Goal: Transaction & Acquisition: Purchase product/service

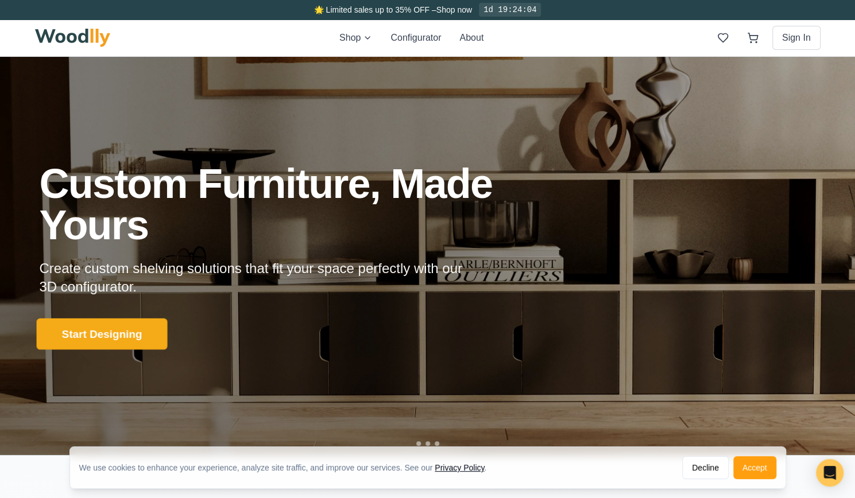
click at [119, 337] on button "Start Designing" at bounding box center [101, 335] width 131 height 32
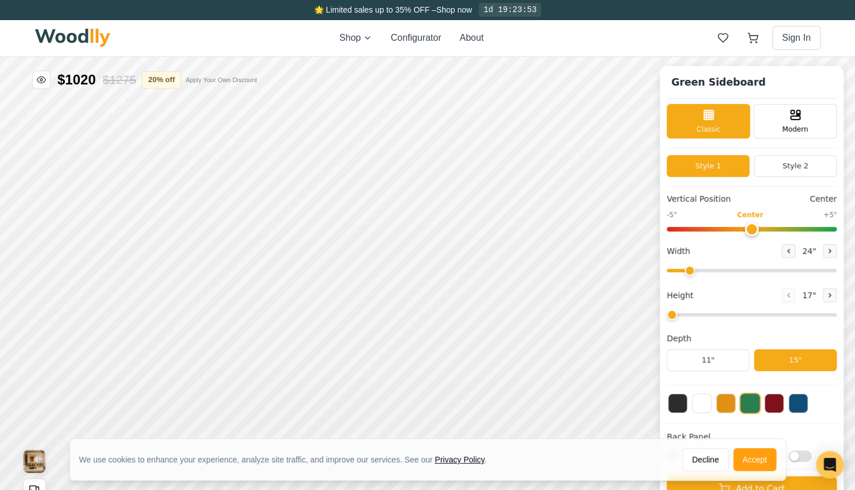
type input "56"
click at [810, 122] on div "Modern" at bounding box center [794, 120] width 83 height 34
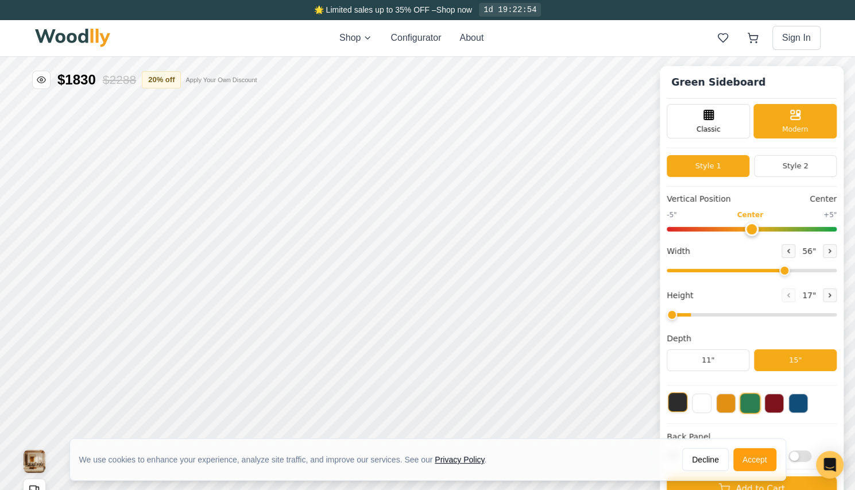
click at [687, 408] on button at bounding box center [678, 402] width 20 height 20
click at [752, 461] on button "Accept" at bounding box center [754, 459] width 43 height 23
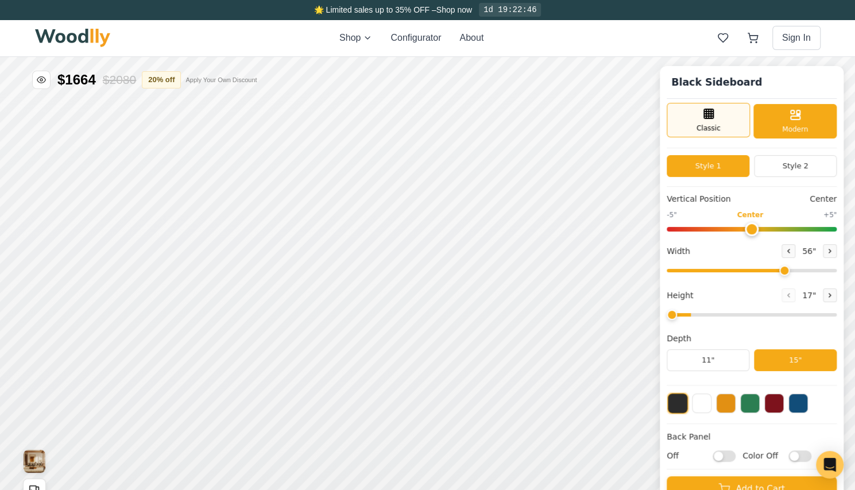
click at [713, 116] on line at bounding box center [708, 116] width 9 height 0
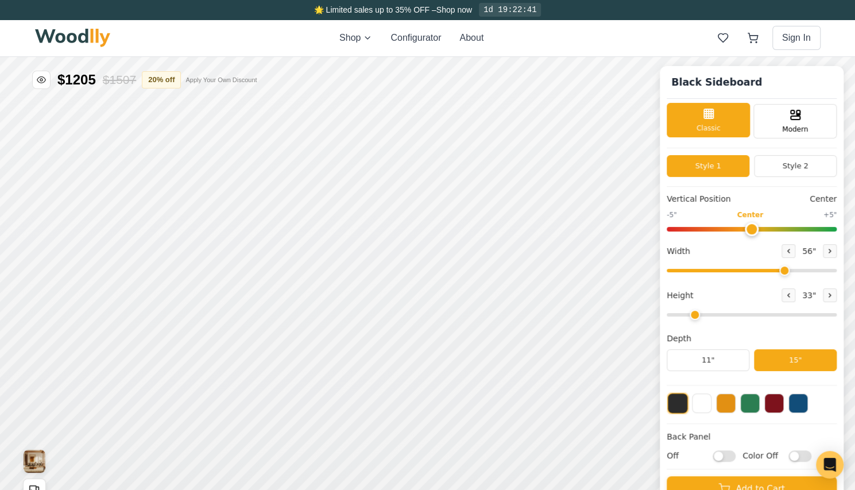
scroll to position [115, 0]
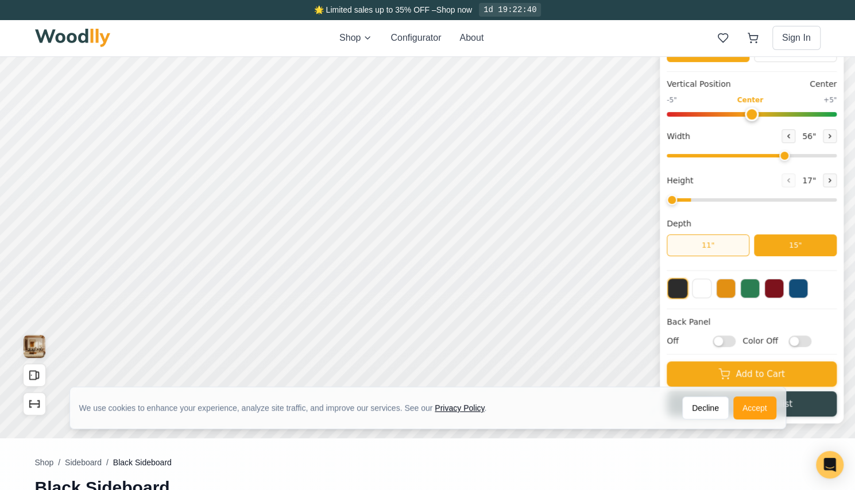
click at [727, 252] on button "11"" at bounding box center [708, 245] width 83 height 22
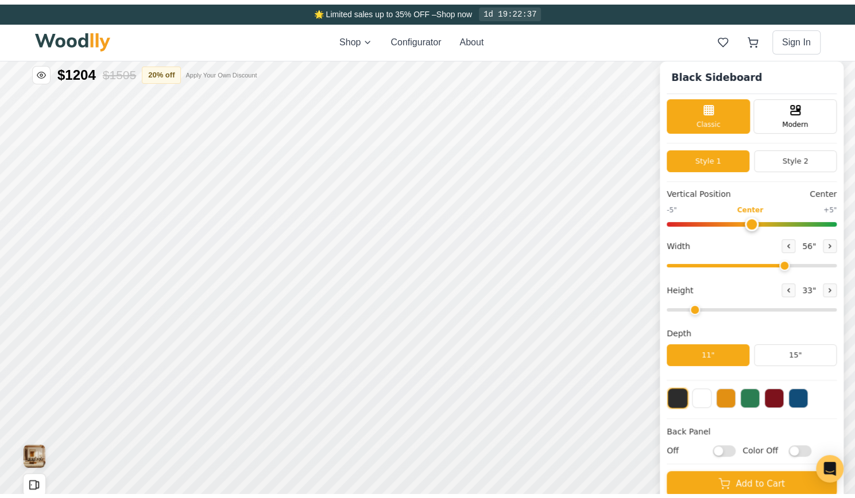
scroll to position [0, 0]
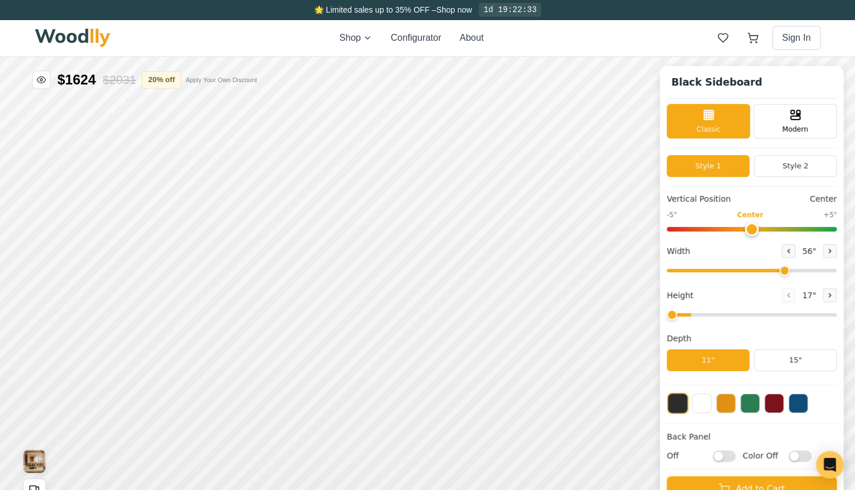
type input "2"
type input "-5"
type input "1"
drag, startPoint x: 760, startPoint y: 227, endPoint x: 683, endPoint y: 227, distance: 76.9
type input "-5"
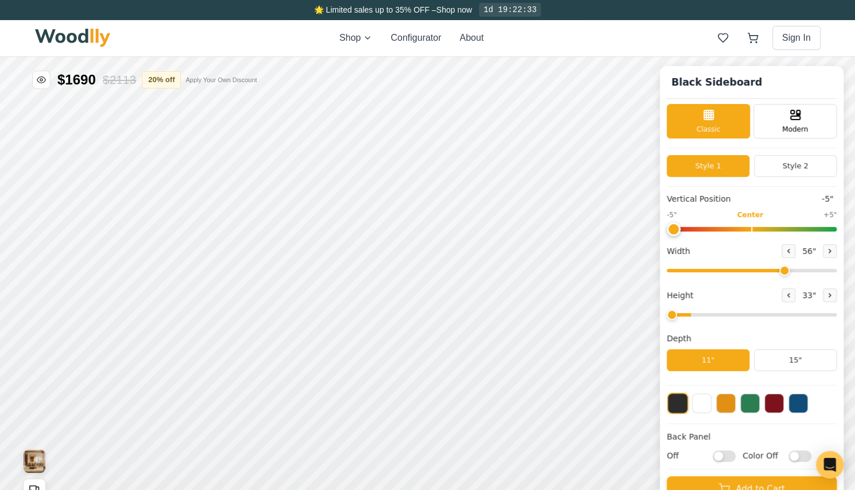
click at [683, 227] on input "range" at bounding box center [752, 229] width 170 height 5
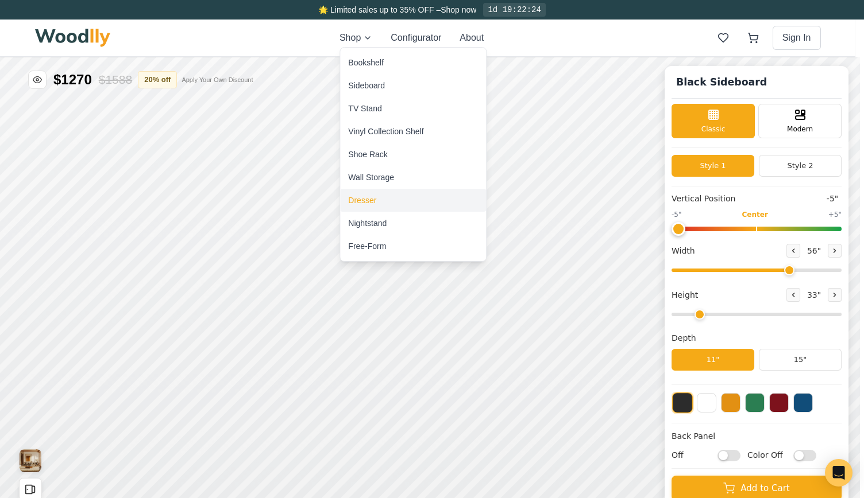
type input "2"
click at [366, 200] on div "Dresser" at bounding box center [362, 200] width 28 height 11
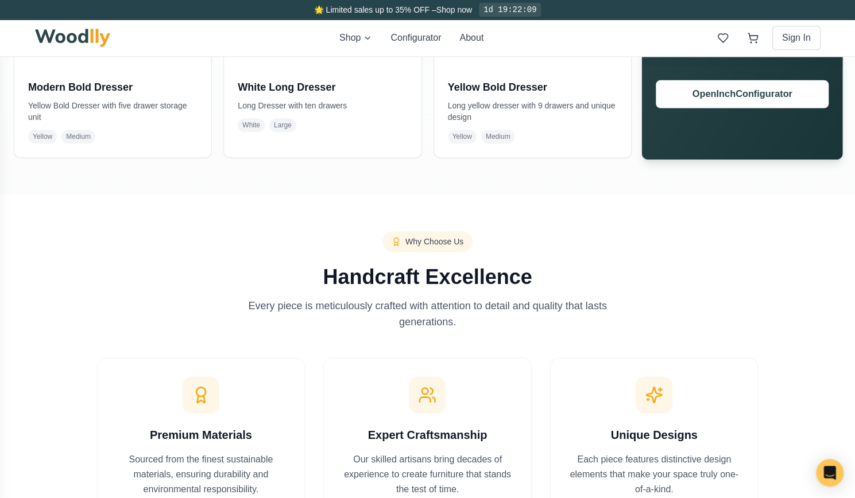
scroll to position [517, 0]
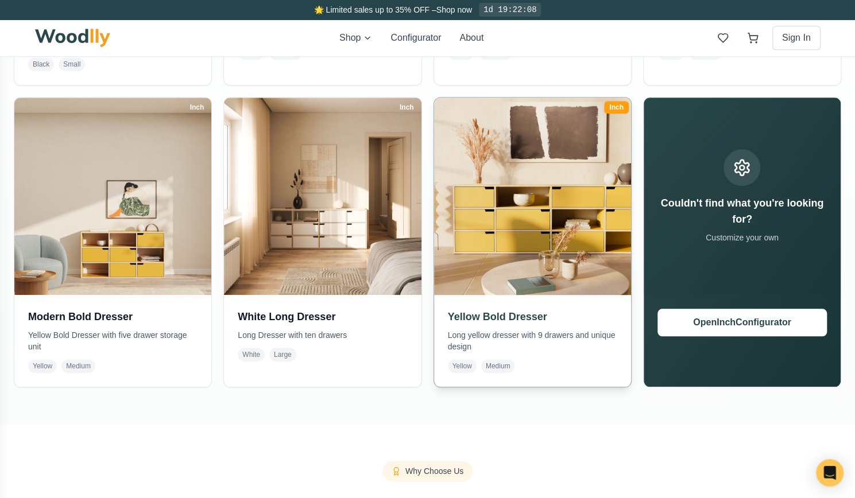
click at [581, 216] on img at bounding box center [532, 196] width 207 height 207
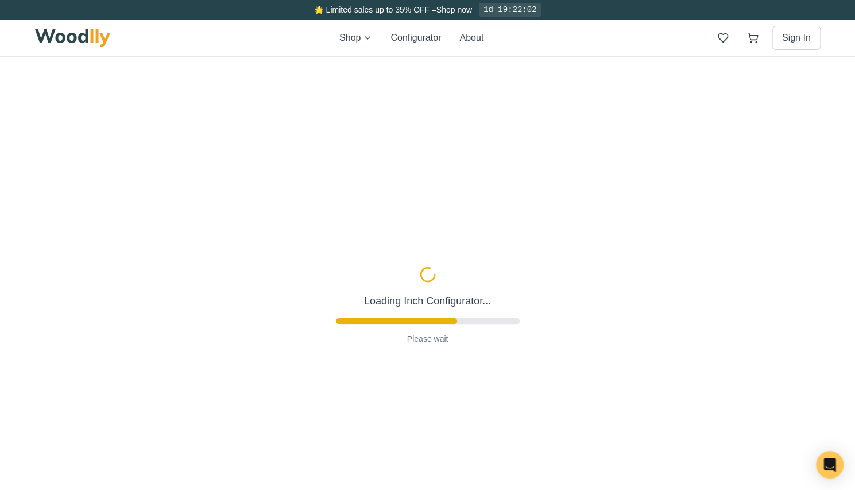
type input "68"
type input "3"
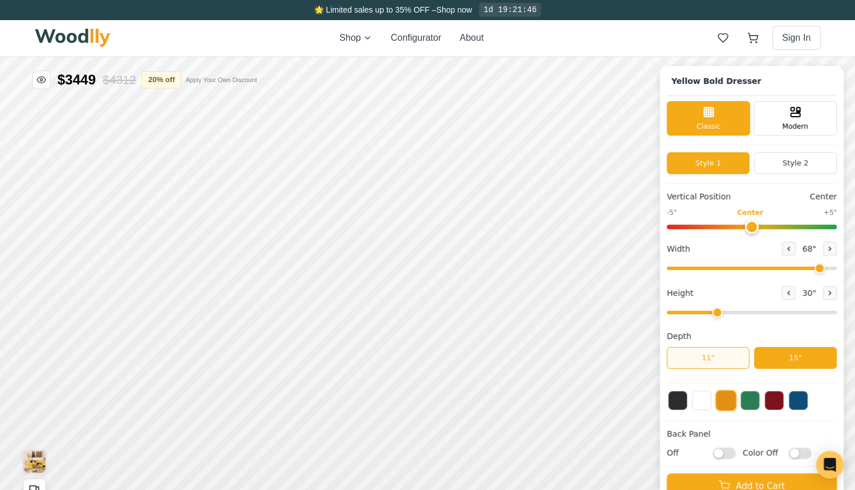
click at [716, 357] on button "11"" at bounding box center [708, 358] width 83 height 22
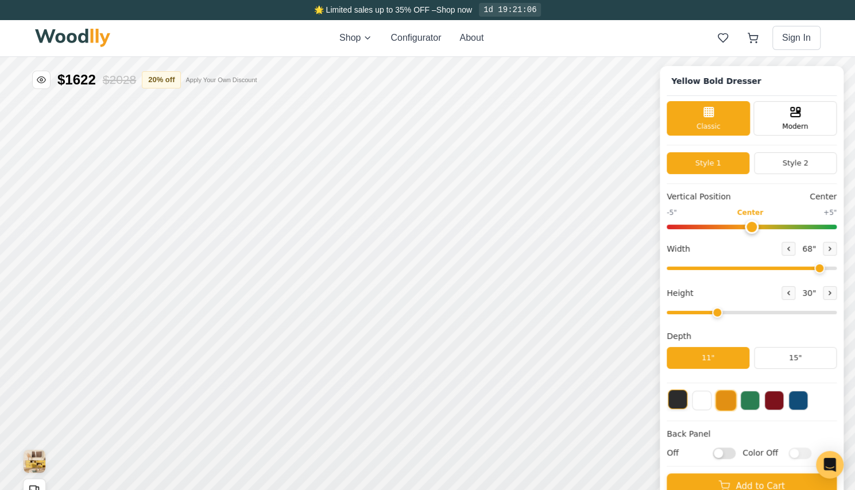
click at [686, 402] on button at bounding box center [678, 399] width 20 height 20
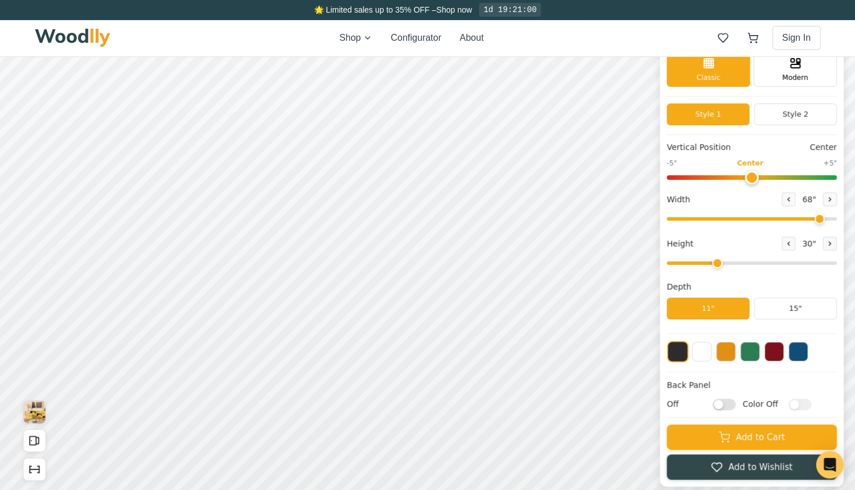
scroll to position [57, 0]
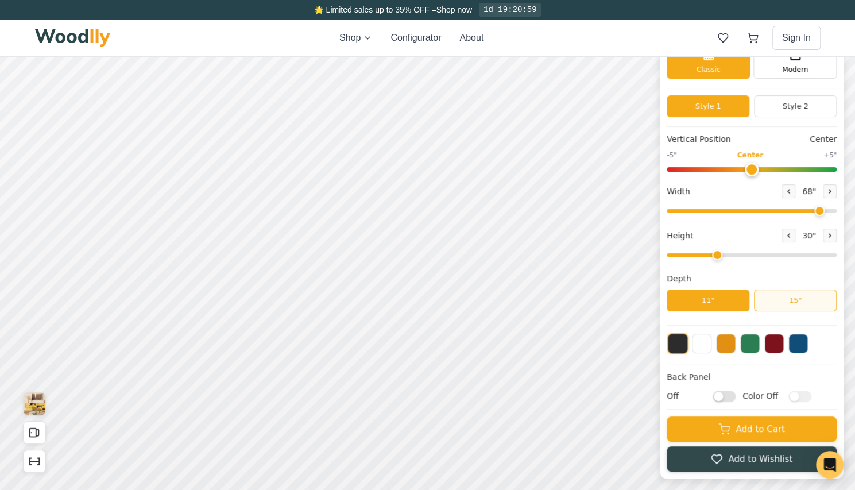
click at [799, 301] on button "15"" at bounding box center [795, 300] width 83 height 22
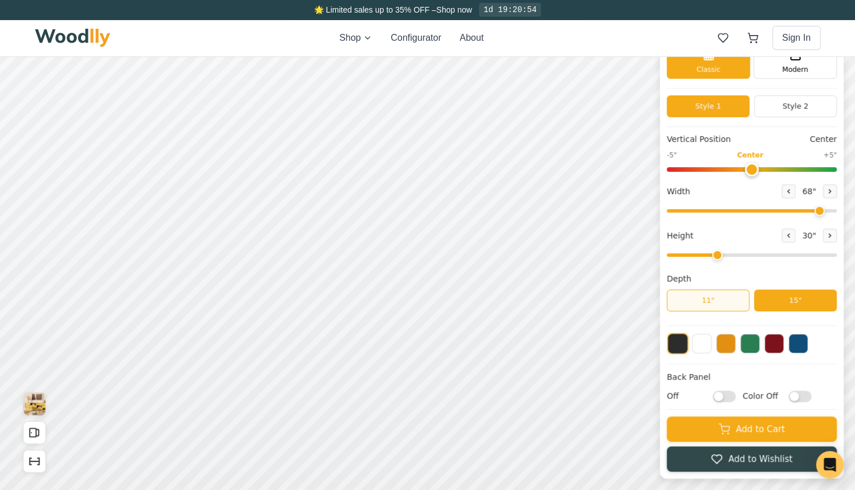
click at [737, 299] on button "11"" at bounding box center [708, 300] width 83 height 22
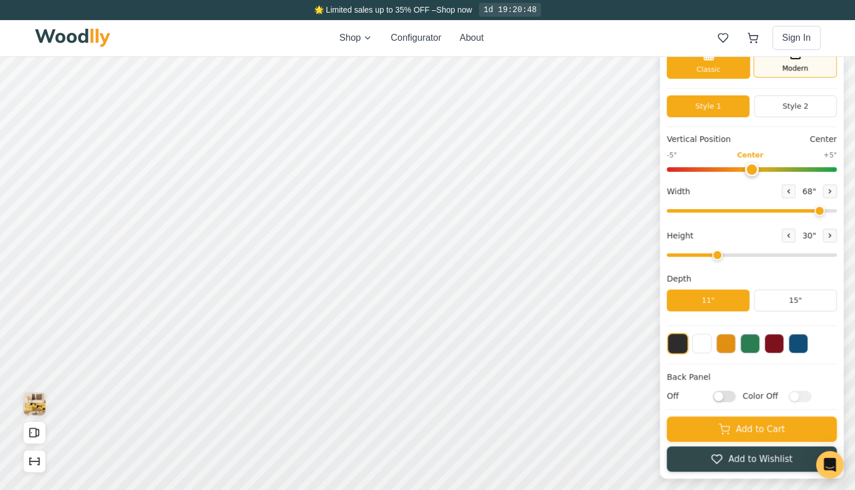
click at [808, 65] on span "Modern" at bounding box center [795, 68] width 26 height 10
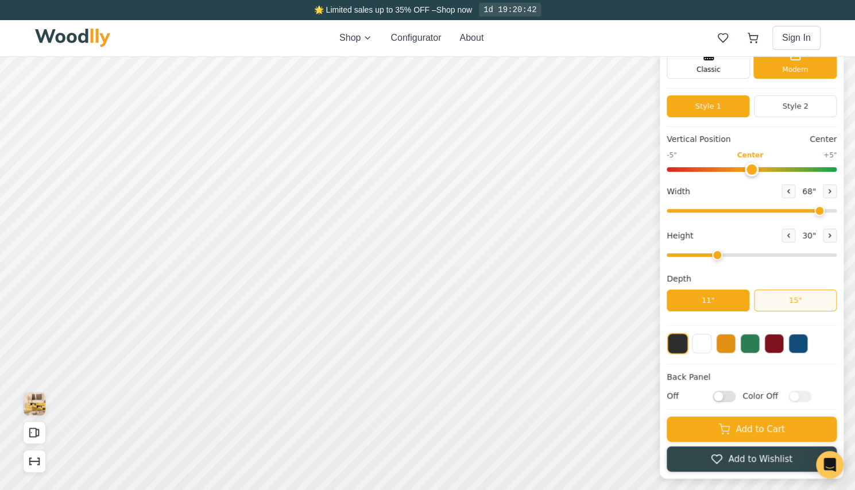
click at [799, 296] on button "15"" at bounding box center [795, 300] width 83 height 22
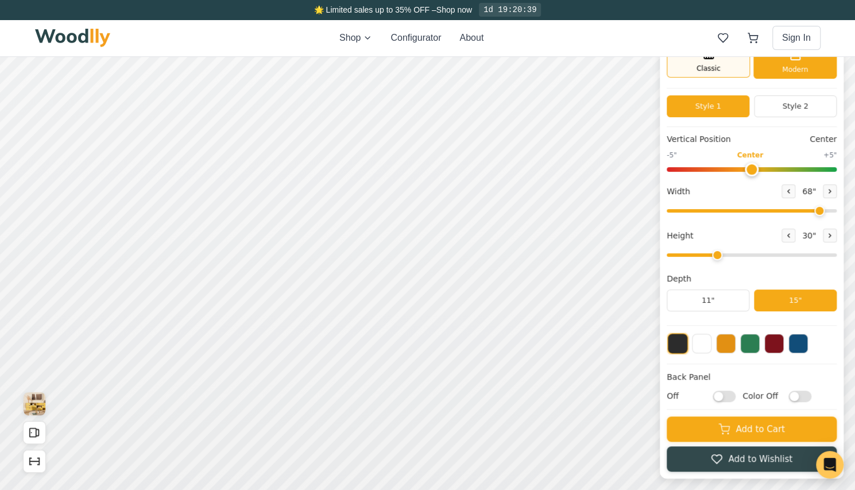
click at [721, 67] on span "Classic" at bounding box center [709, 68] width 24 height 10
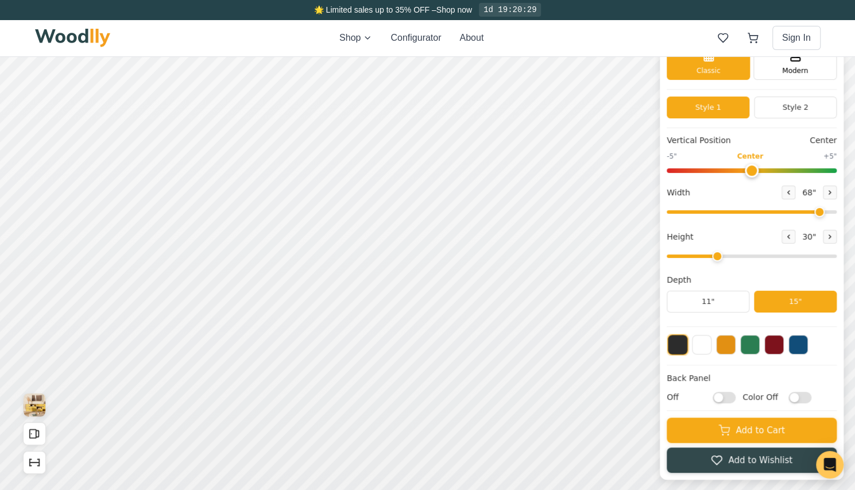
scroll to position [0, 0]
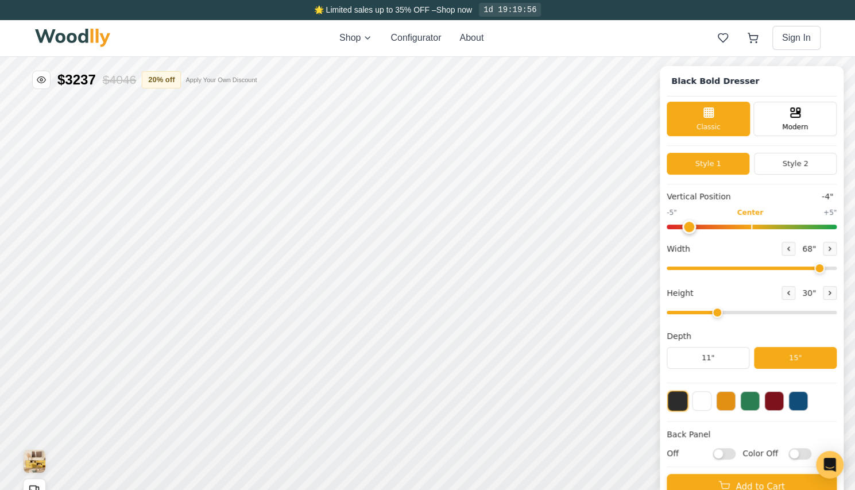
drag, startPoint x: 760, startPoint y: 225, endPoint x: 703, endPoint y: 235, distance: 57.8
type input "-4"
click at [703, 229] on input "range" at bounding box center [752, 227] width 170 height 5
drag, startPoint x: 726, startPoint y: 315, endPoint x: 692, endPoint y: 315, distance: 34.5
type input "2"
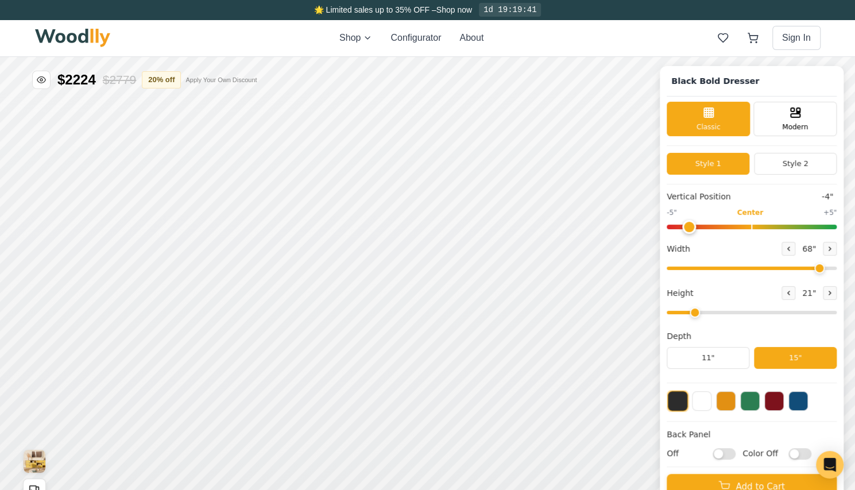
click at [692, 314] on input "range" at bounding box center [752, 312] width 170 height 3
drag, startPoint x: 829, startPoint y: 267, endPoint x: 863, endPoint y: 265, distance: 34.5
type input "72"
click at [837, 266] on input "range" at bounding box center [752, 267] width 170 height 3
click at [700, 357] on button "11"" at bounding box center [708, 358] width 83 height 22
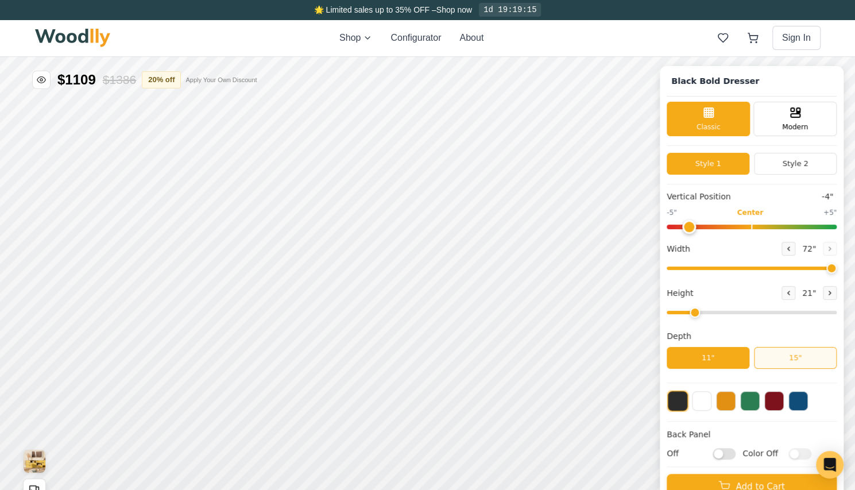
click at [778, 361] on button "15"" at bounding box center [795, 358] width 83 height 22
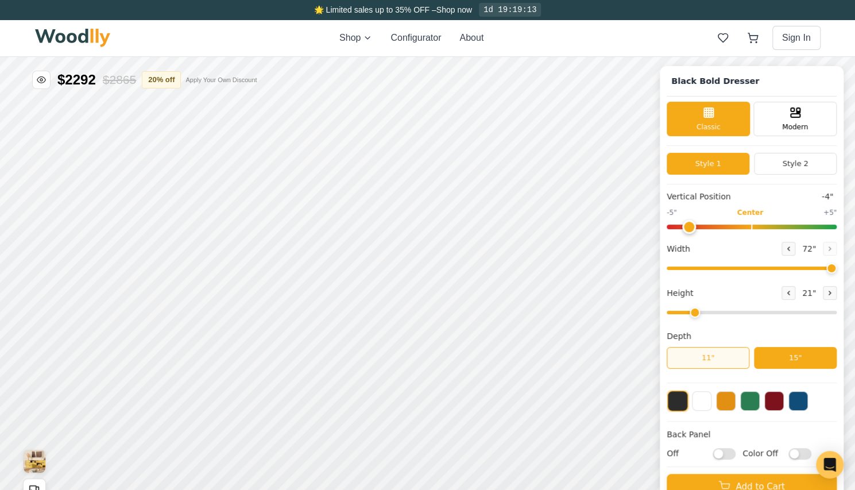
click at [703, 358] on button "11"" at bounding box center [708, 358] width 83 height 22
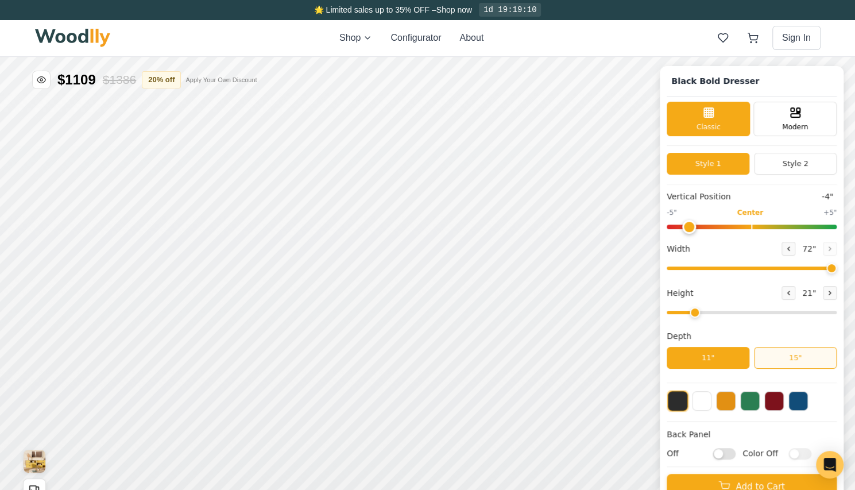
click at [814, 355] on button "15"" at bounding box center [795, 358] width 83 height 22
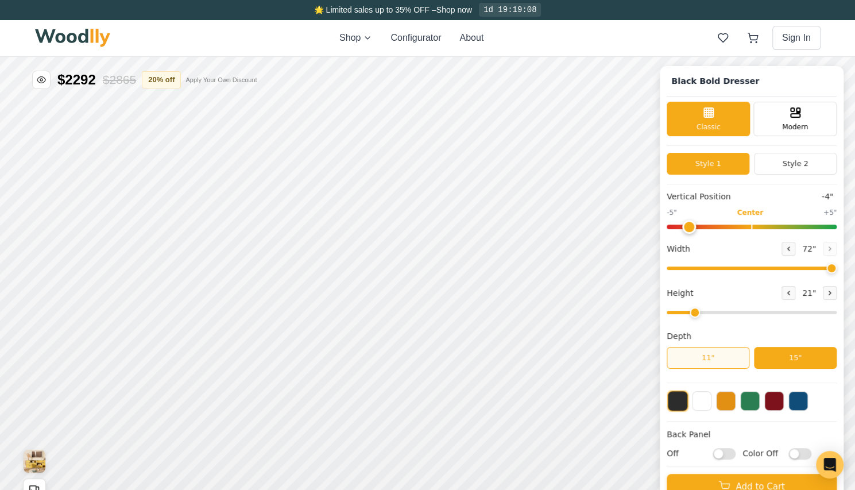
click at [702, 356] on button "11"" at bounding box center [708, 358] width 83 height 22
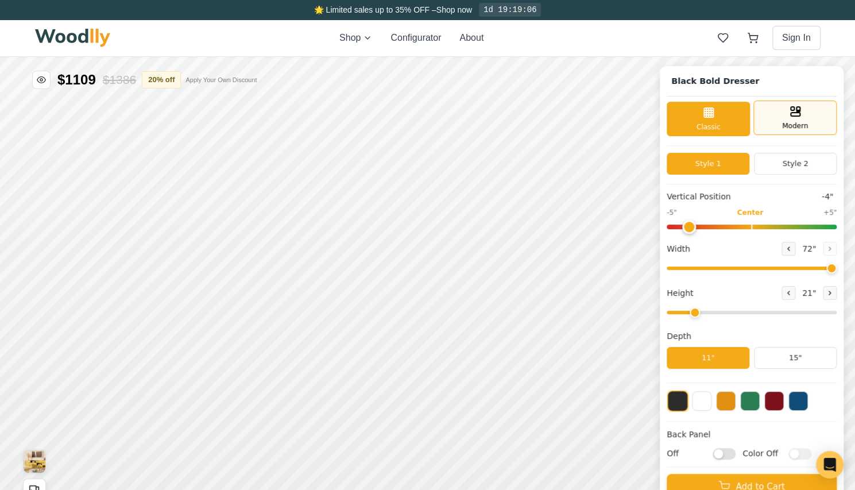
click at [815, 115] on div "Modern" at bounding box center [794, 117] width 83 height 34
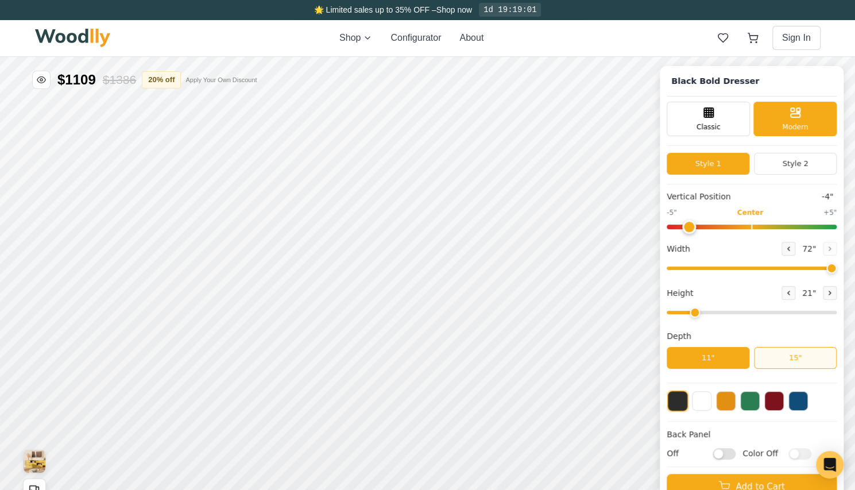
click at [811, 357] on button "15"" at bounding box center [795, 358] width 83 height 22
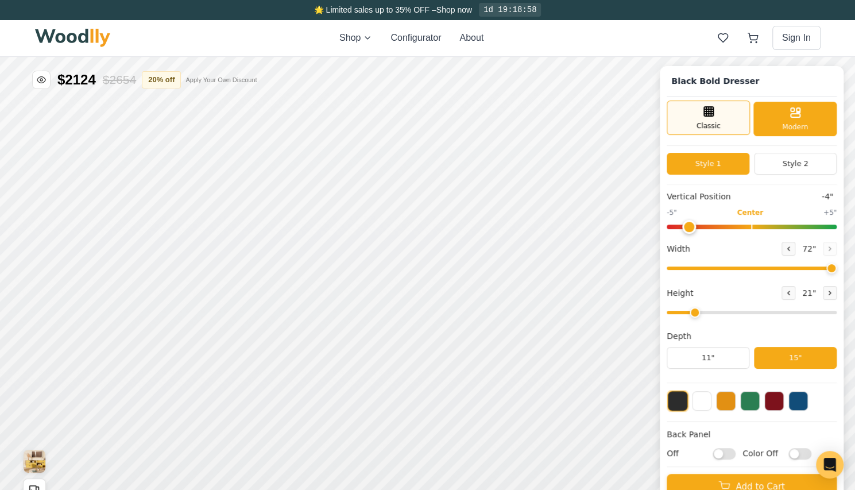
click at [724, 115] on div "Classic" at bounding box center [708, 117] width 83 height 34
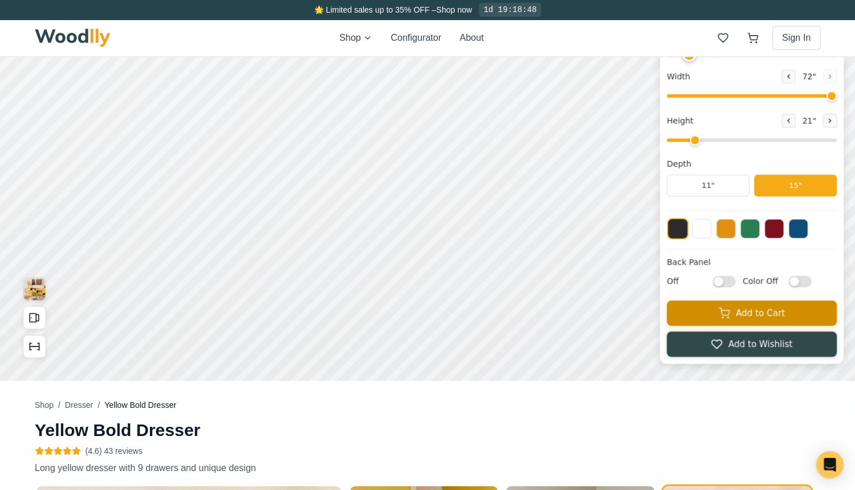
scroll to position [115, 0]
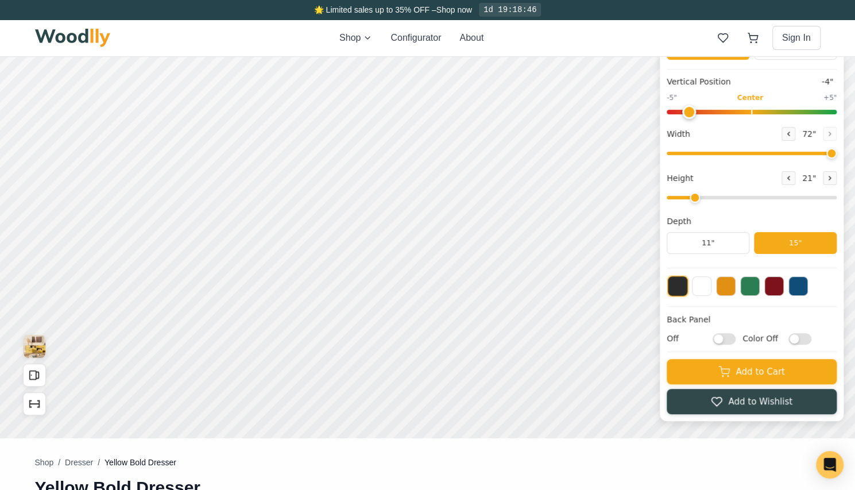
click at [727, 339] on input "Off" at bounding box center [724, 337] width 23 height 11
checkbox input "true"
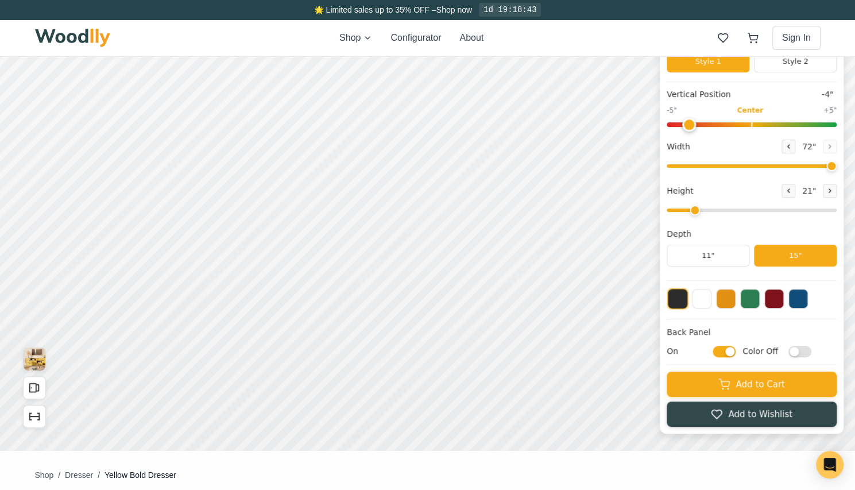
scroll to position [0, 0]
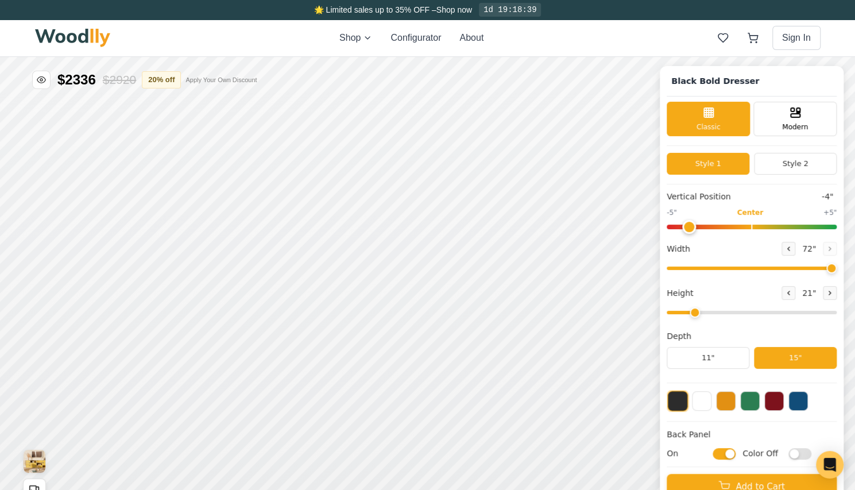
click at [805, 452] on input "Color Off" at bounding box center [799, 452] width 23 height 11
checkbox input "true"
click at [729, 455] on input "On" at bounding box center [724, 452] width 23 height 11
checkbox input "false"
click at [807, 453] on input "Color On" at bounding box center [799, 452] width 23 height 11
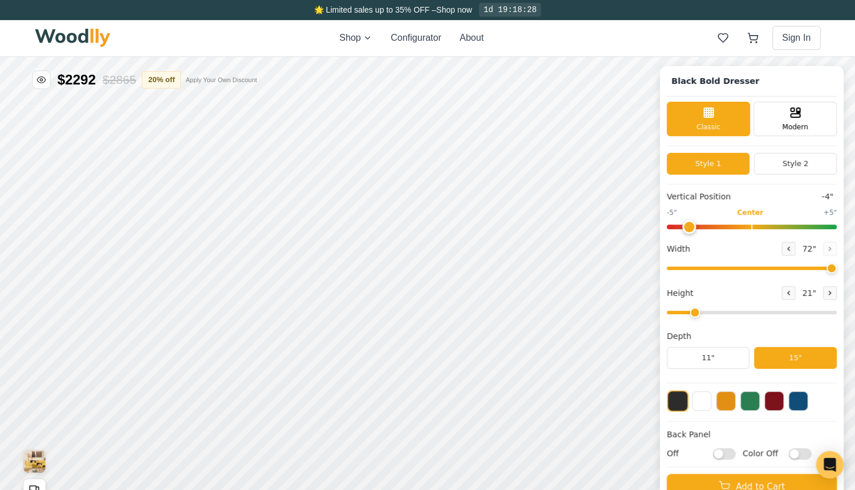
click at [807, 453] on input "Color Off" at bounding box center [799, 452] width 23 height 11
click at [807, 453] on input "Color On" at bounding box center [799, 452] width 23 height 11
checkbox input "false"
click at [729, 453] on input "Off" at bounding box center [724, 452] width 23 height 11
checkbox input "true"
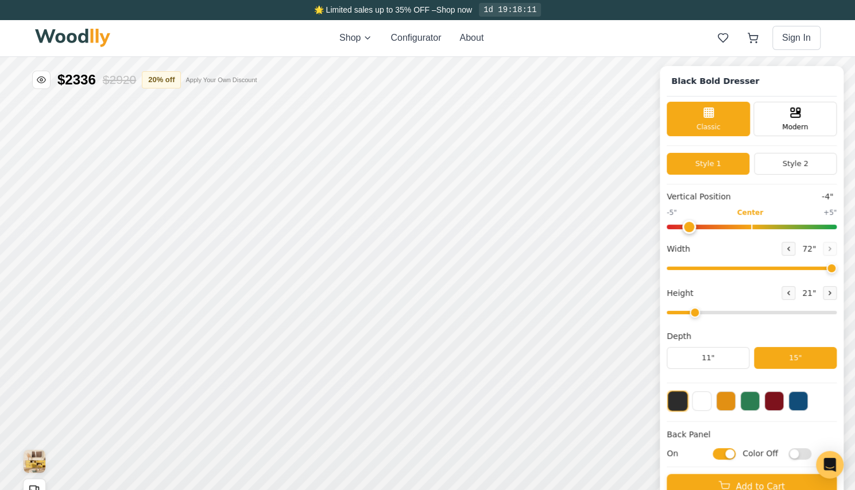
click at [799, 452] on input "Color Off" at bounding box center [799, 452] width 23 height 11
click at [801, 452] on input "Color On" at bounding box center [799, 452] width 23 height 11
checkbox input "false"
click at [736, 455] on input "On" at bounding box center [724, 452] width 23 height 11
checkbox input "false"
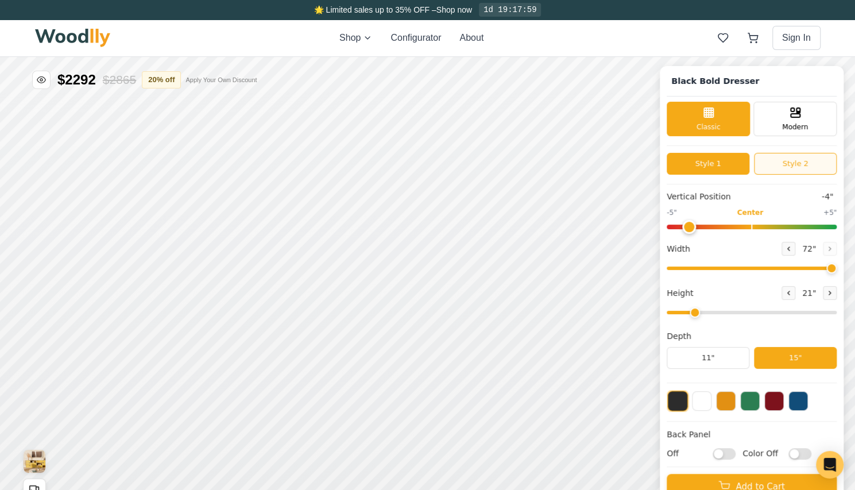
click at [796, 164] on button "Style 2" at bounding box center [795, 164] width 83 height 22
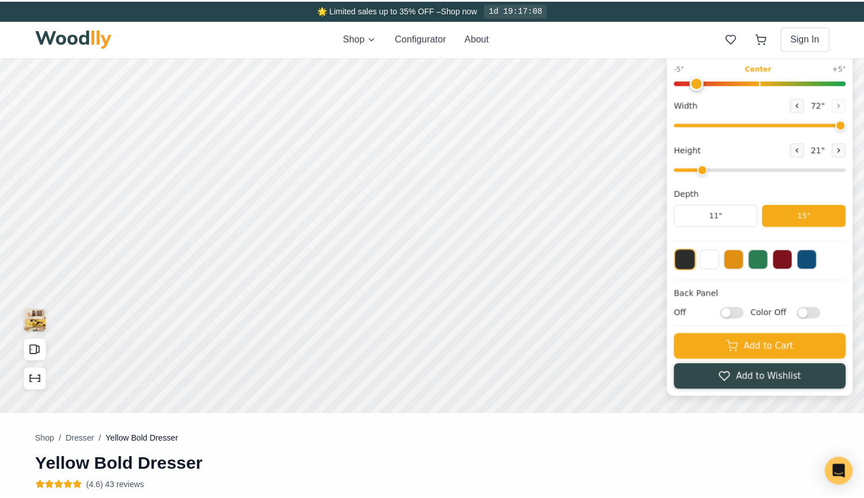
scroll to position [105, 0]
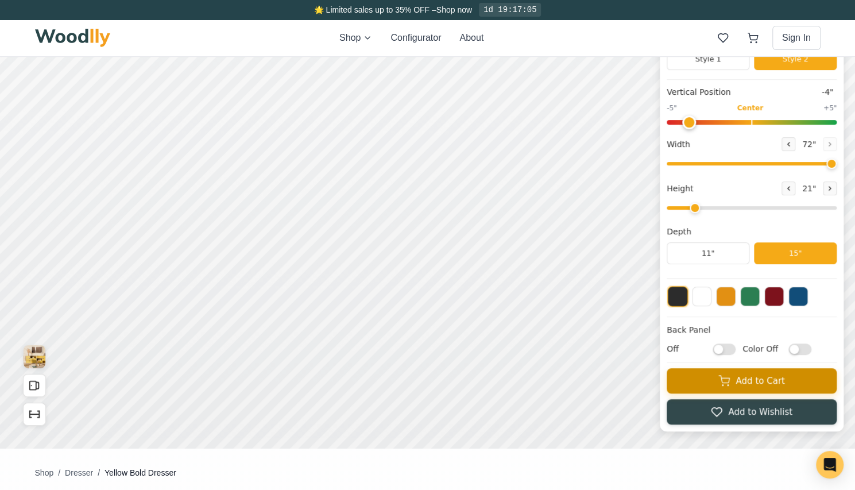
click at [771, 381] on button "Add to Cart" at bounding box center [752, 380] width 170 height 25
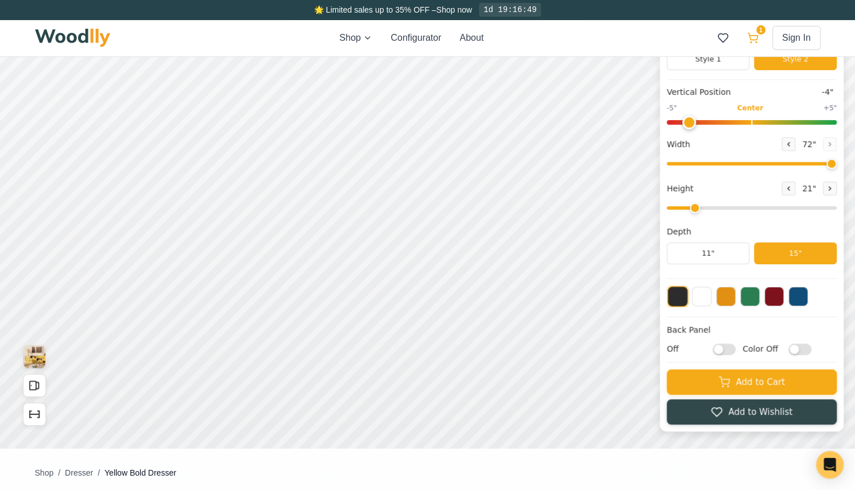
click at [750, 32] on button "1" at bounding box center [752, 38] width 21 height 21
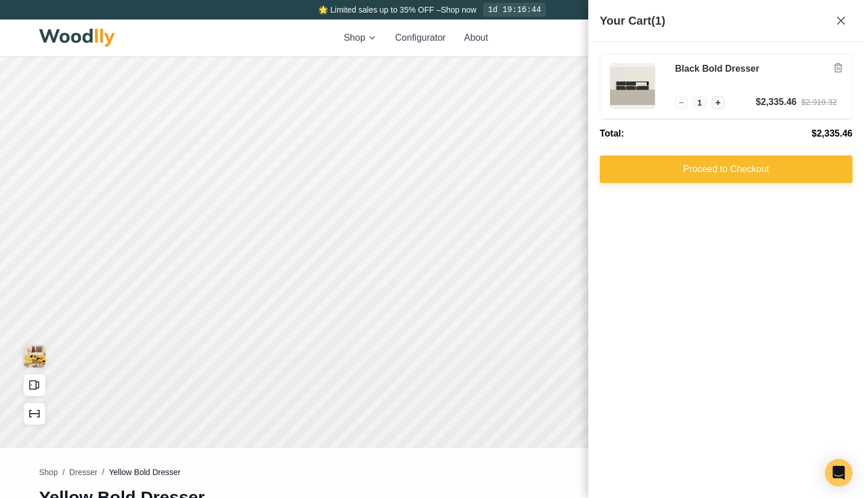
click at [718, 177] on button "Proceed to Checkout" at bounding box center [726, 170] width 253 height 28
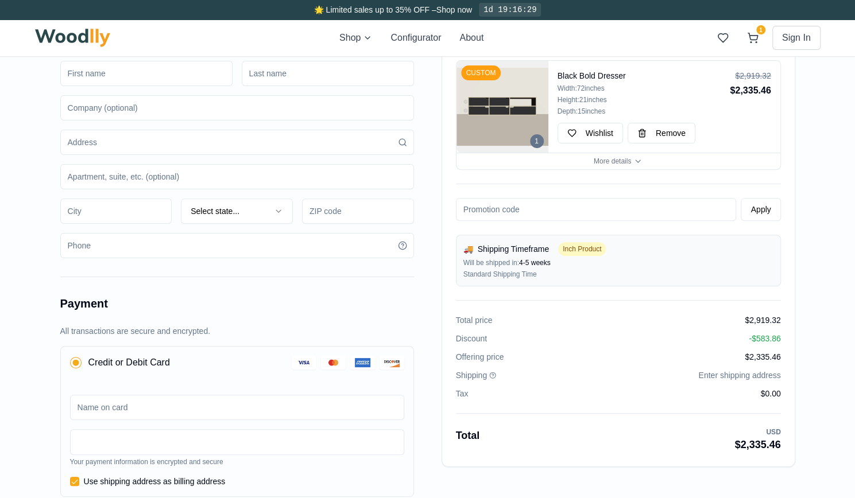
scroll to position [287, 0]
